Goal: Information Seeking & Learning: Learn about a topic

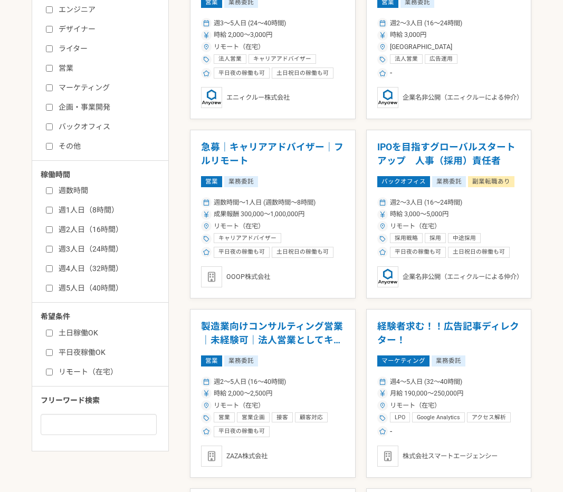
scroll to position [380, 0]
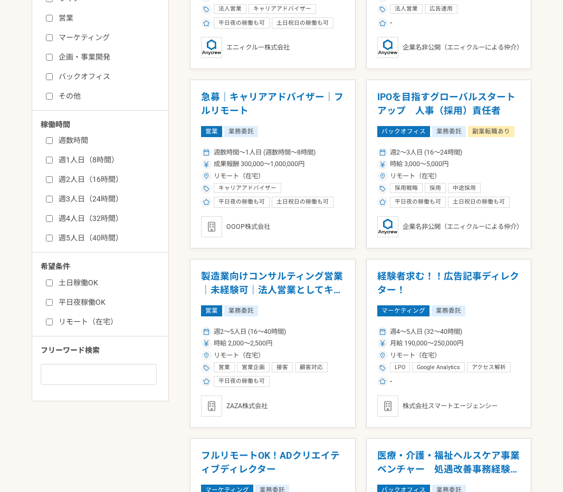
click at [81, 158] on label "週1人日（8時間）" at bounding box center [106, 159] width 121 height 11
click at [53, 158] on input "週1人日（8時間）" at bounding box center [49, 160] width 7 height 7
checkbox input "true"
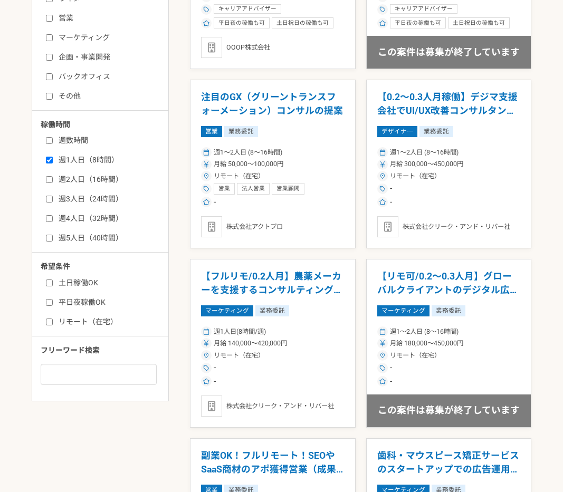
click at [70, 138] on label "週数時間" at bounding box center [106, 140] width 121 height 11
click at [53, 138] on input "週数時間" at bounding box center [49, 140] width 7 height 7
checkbox input "true"
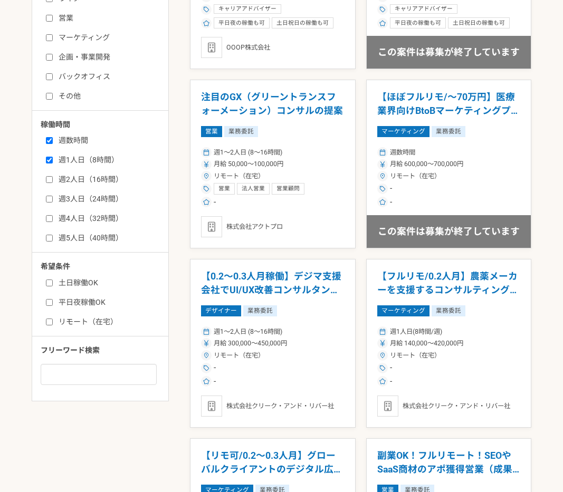
click at [72, 179] on label "週2人日（16時間）" at bounding box center [106, 179] width 121 height 11
click at [53, 179] on input "週2人日（16時間）" at bounding box center [49, 179] width 7 height 7
checkbox input "true"
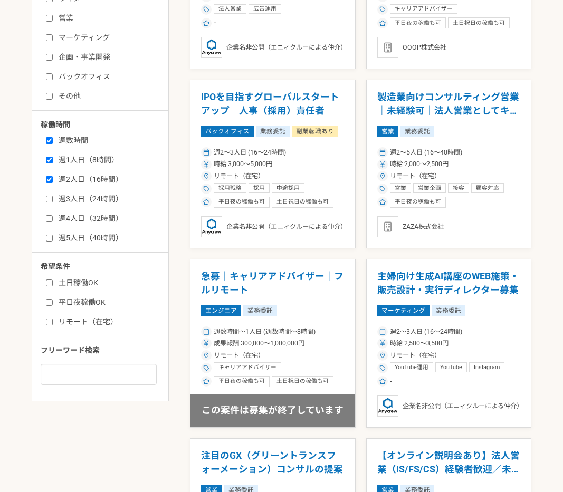
click at [99, 320] on label "リモート（在宅）" at bounding box center [106, 321] width 121 height 11
click at [53, 320] on input "リモート（在宅）" at bounding box center [49, 321] width 7 height 7
checkbox input "true"
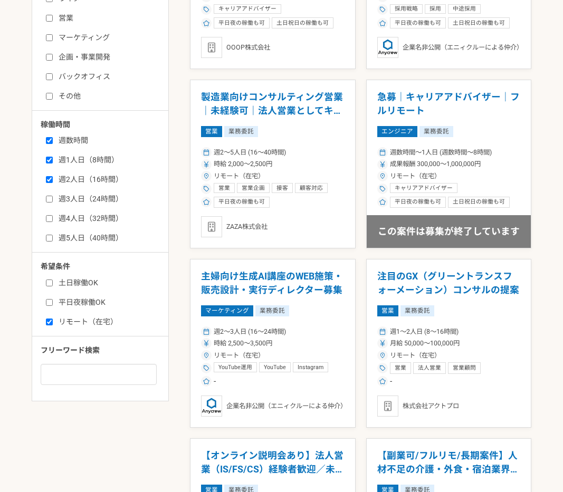
click at [94, 302] on label "平日夜稼働OK" at bounding box center [106, 302] width 121 height 11
click at [53, 302] on input "平日夜稼働OK" at bounding box center [49, 302] width 7 height 7
checkbox input "true"
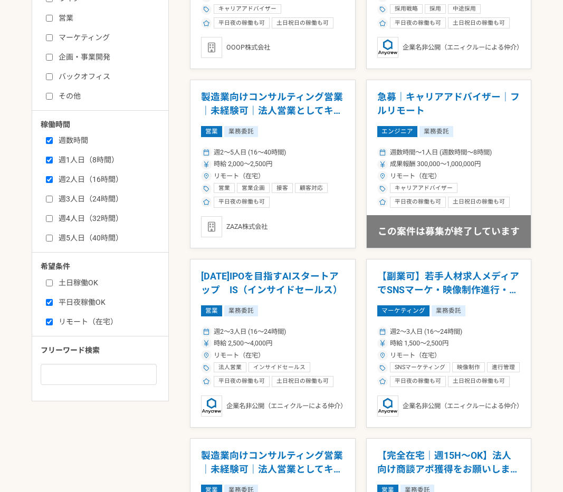
click at [89, 285] on label "土日稼働OK" at bounding box center [106, 282] width 121 height 11
click at [53, 285] on input "土日稼働OK" at bounding box center [49, 282] width 7 height 7
checkbox input "true"
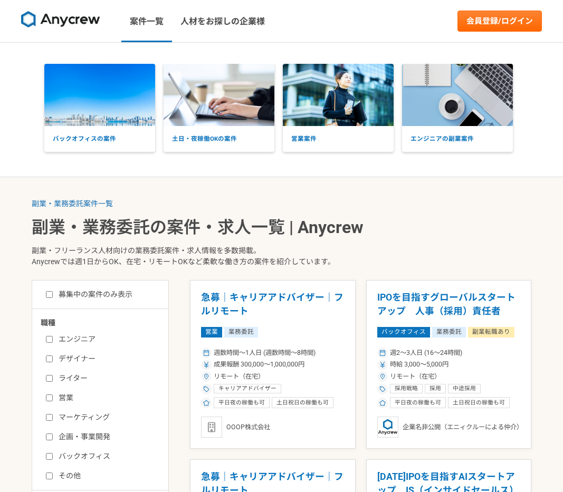
click at [120, 292] on label "募集中の案件のみ表示" at bounding box center [89, 294] width 86 height 11
click at [53, 292] on input "募集中の案件のみ表示" at bounding box center [49, 294] width 7 height 7
checkbox input "true"
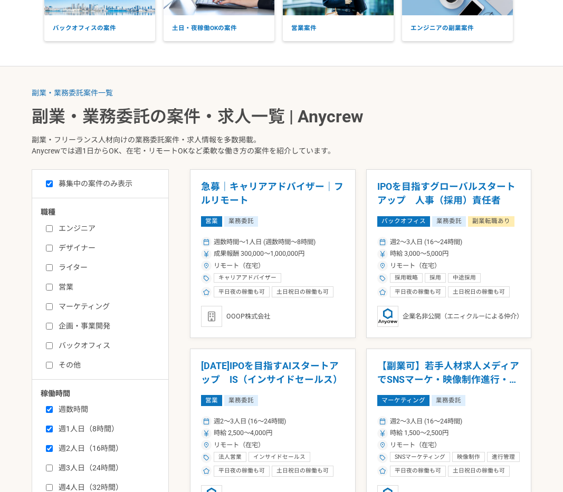
scroll to position [152, 0]
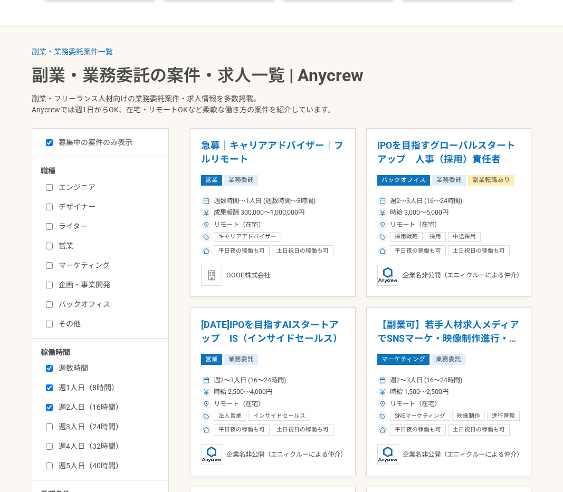
click at [84, 191] on label "エンジニア" at bounding box center [106, 187] width 121 height 11
click at [53, 191] on input "エンジニア" at bounding box center [49, 187] width 7 height 7
checkbox input "true"
